Goal: Transaction & Acquisition: Purchase product/service

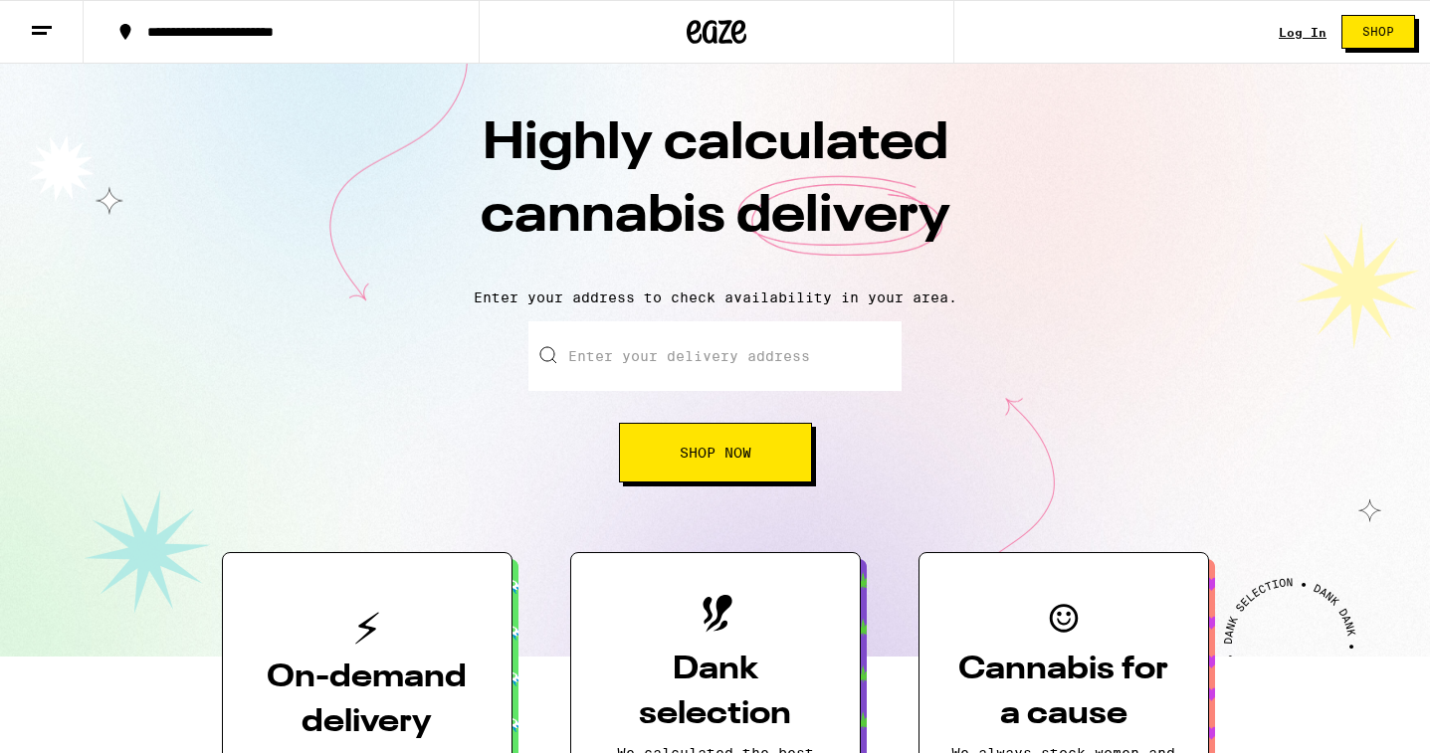
click at [636, 366] on input "Enter your delivery address" at bounding box center [714, 356] width 373 height 70
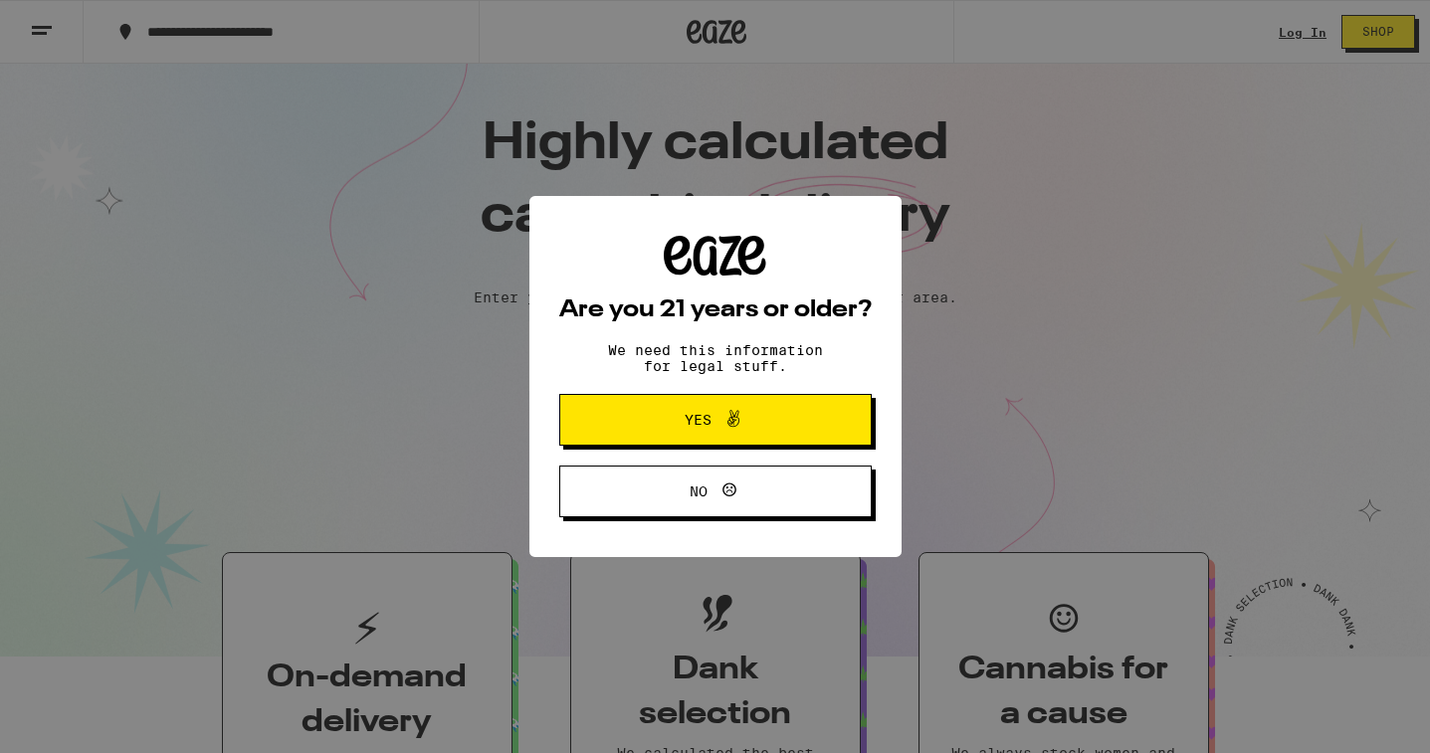
type input "75 B"
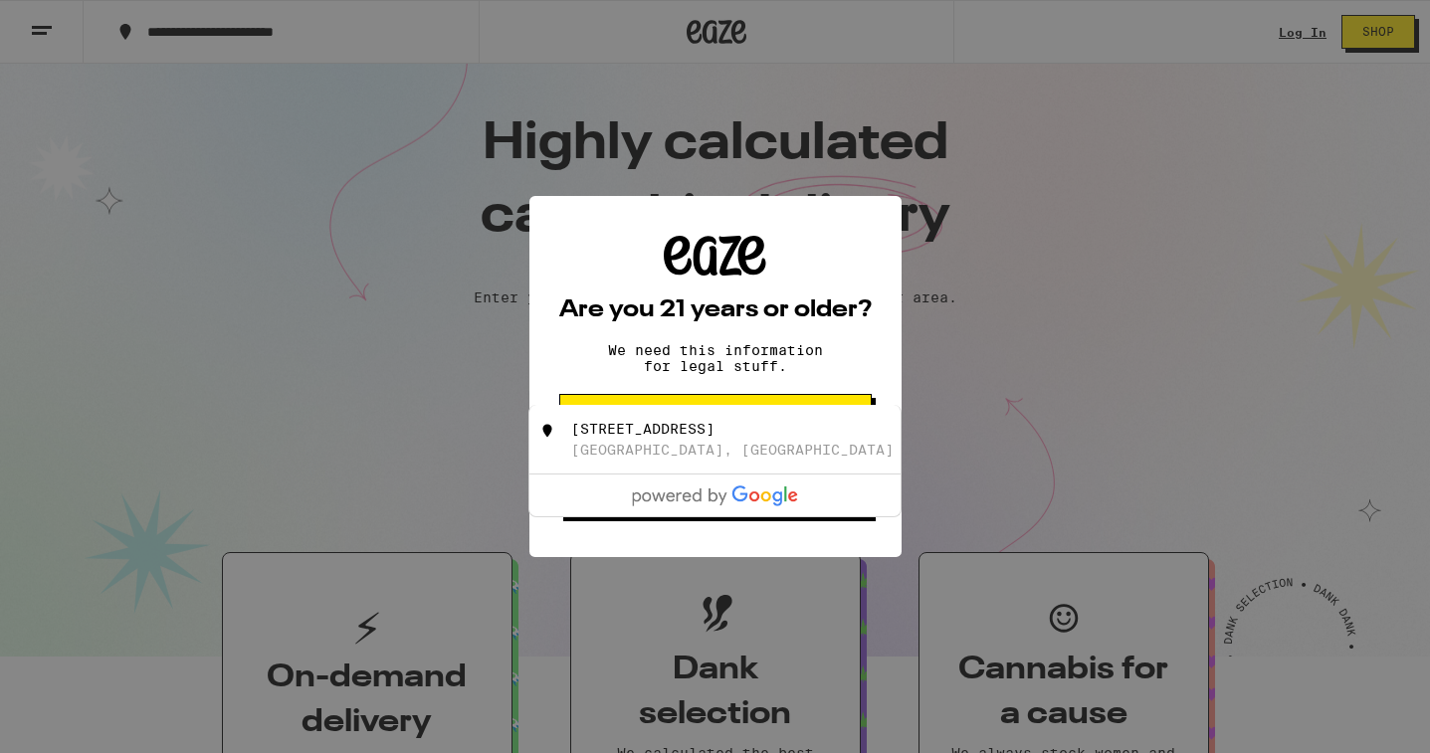
click at [731, 447] on div "[STREET_ADDRESS]" at bounding box center [748, 440] width 355 height 38
type input "[STREET_ADDRESS]"
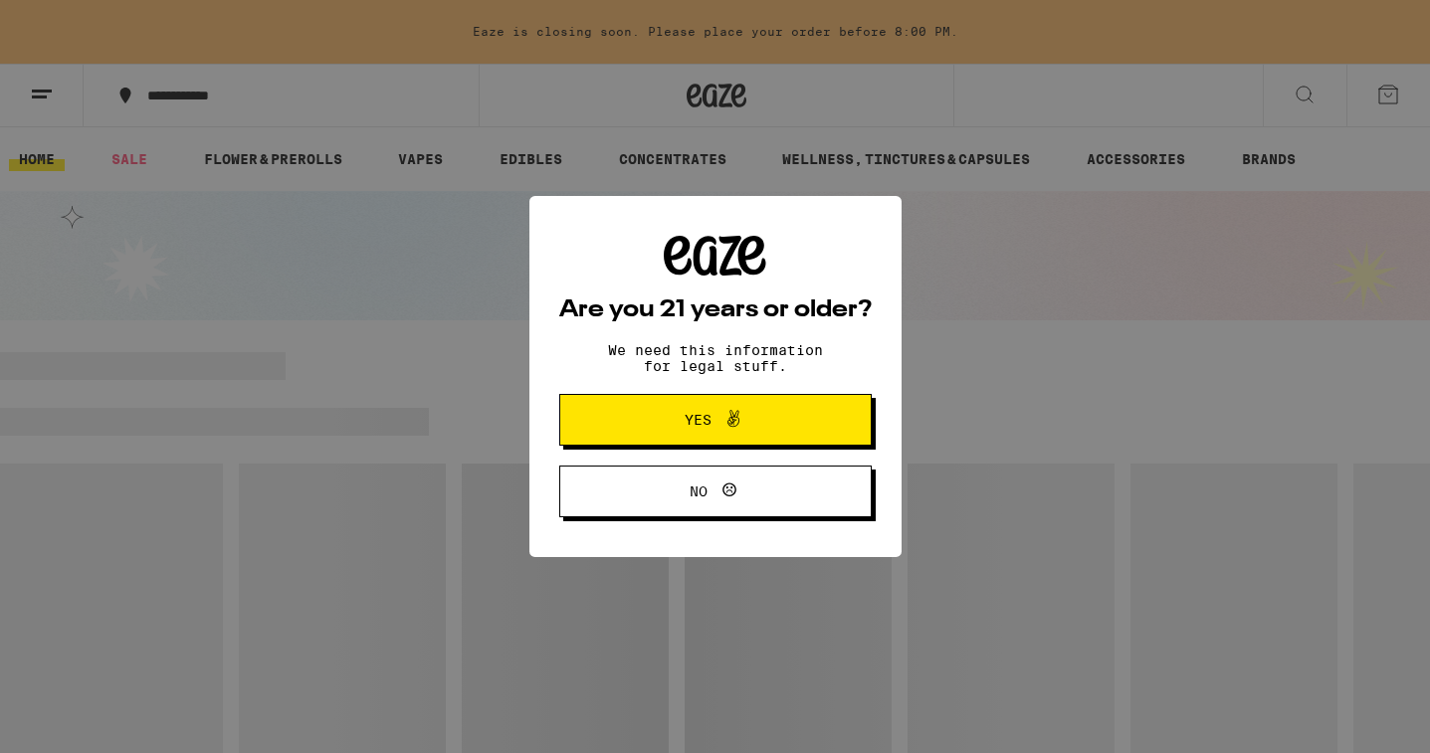
click at [749, 423] on span "Yes" at bounding box center [715, 420] width 151 height 26
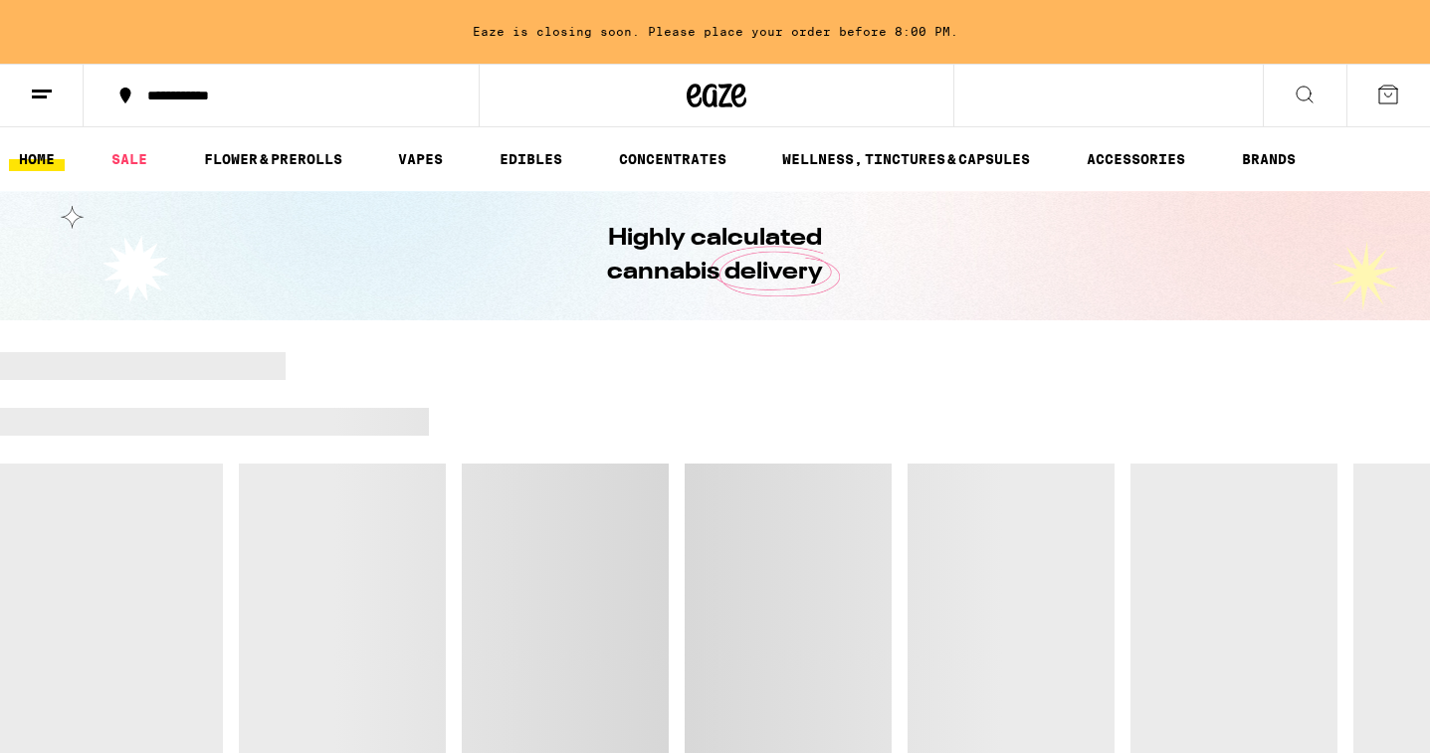
click at [1309, 99] on icon at bounding box center [1304, 95] width 24 height 24
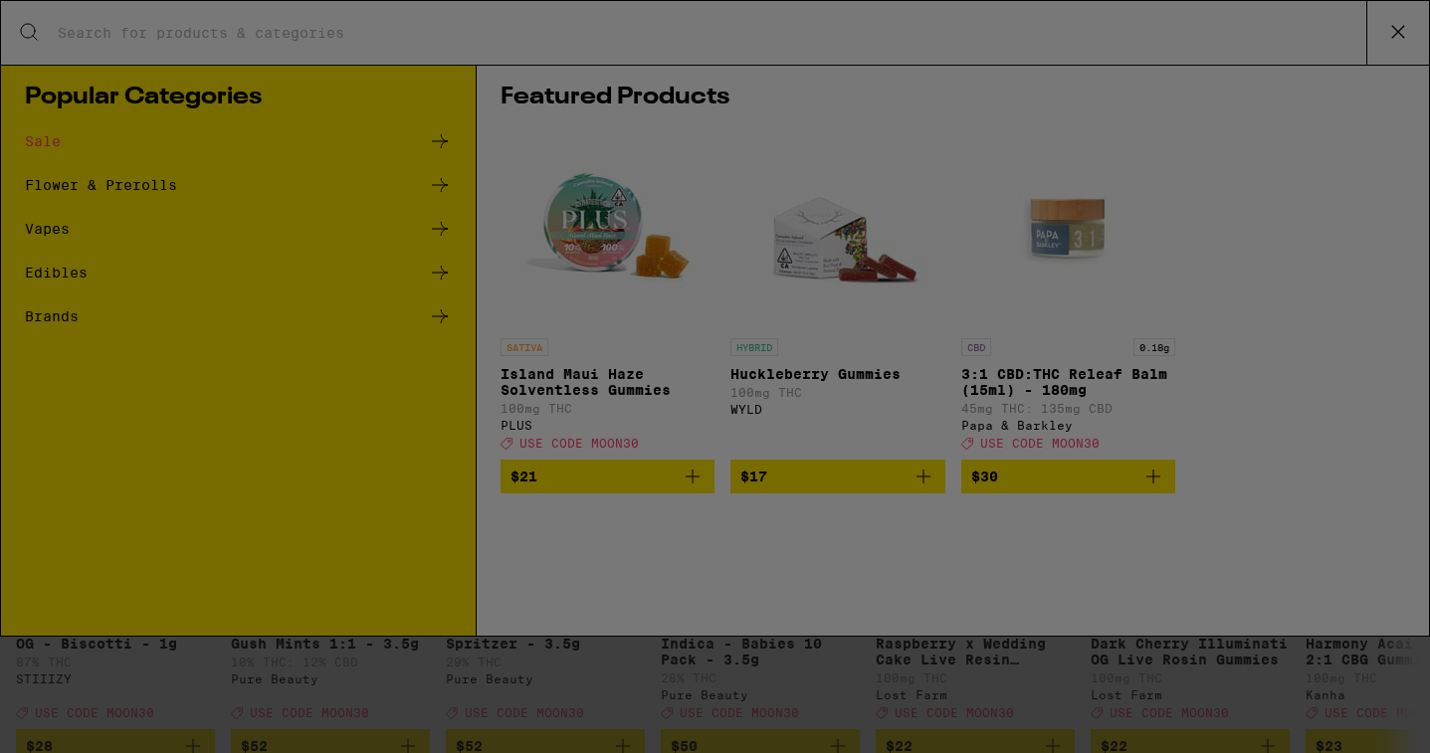
type input "h"
